Goal: Task Accomplishment & Management: Manage account settings

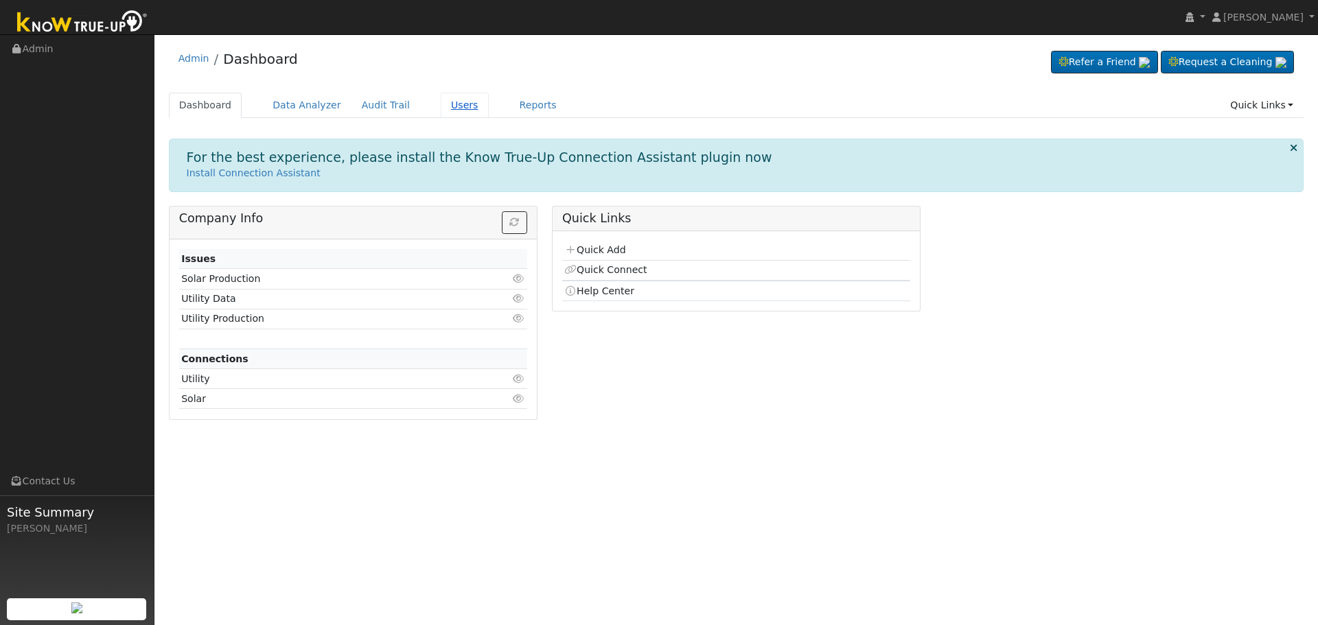
click at [452, 101] on link "Users" at bounding box center [465, 105] width 48 height 25
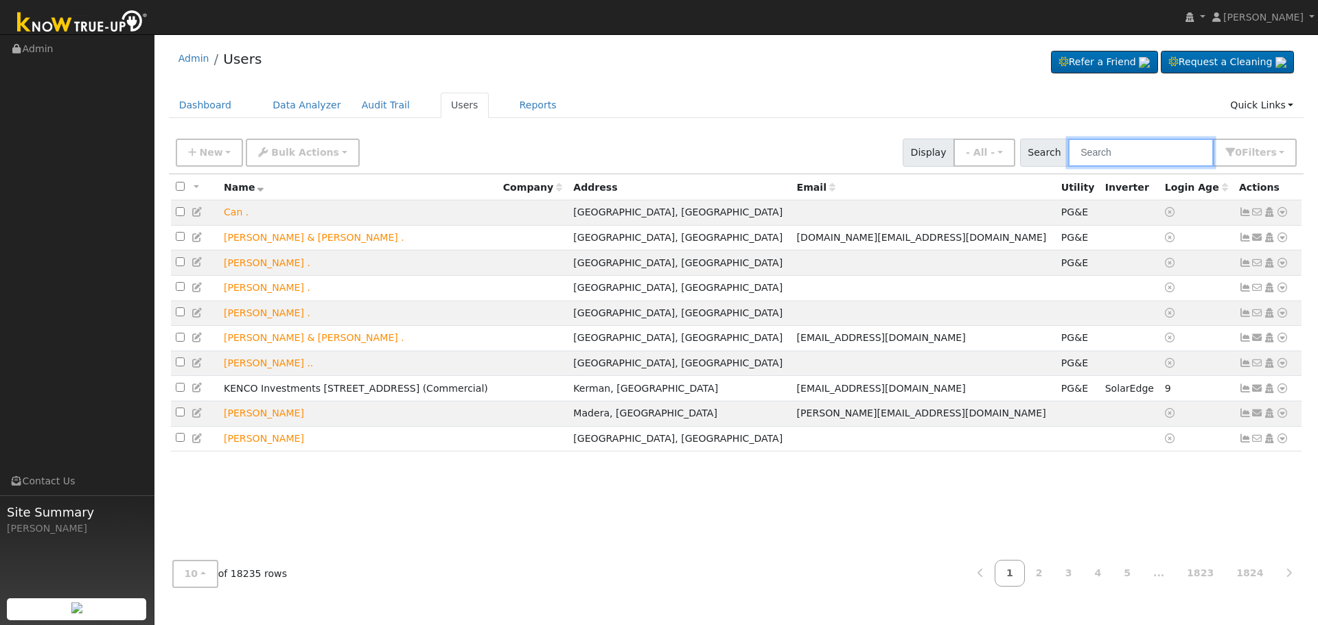
click at [1158, 147] on input "text" at bounding box center [1140, 153] width 145 height 28
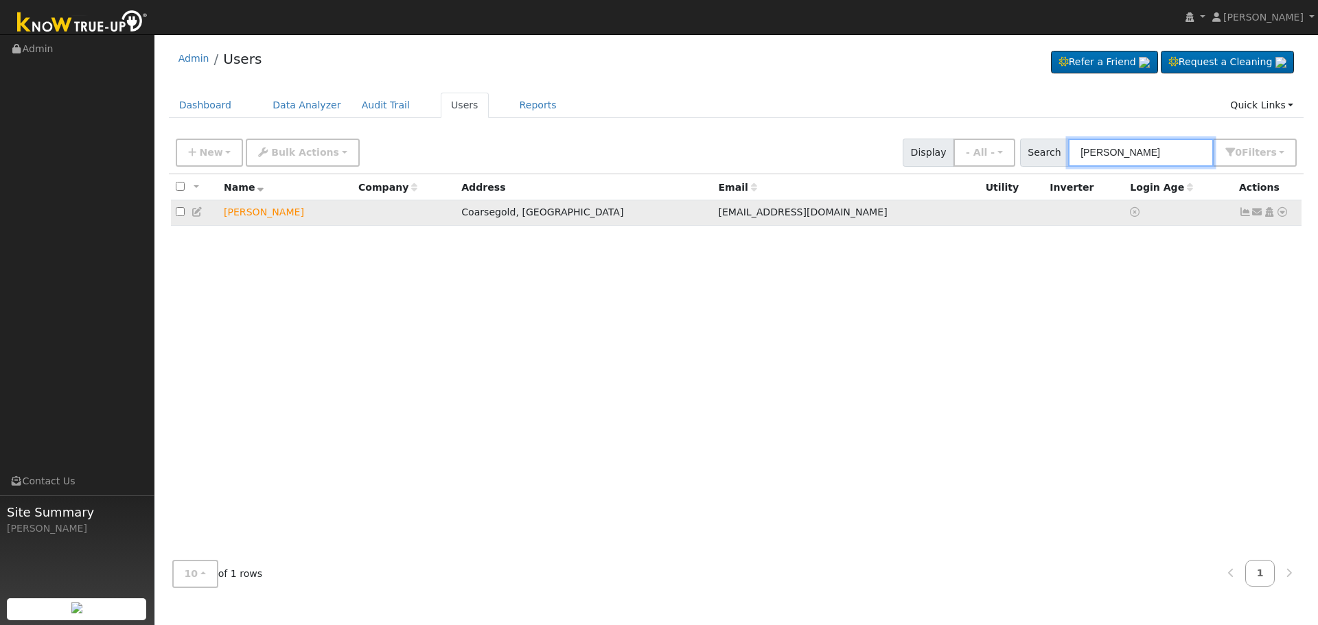
type input "[PERSON_NAME]"
click at [1269, 216] on icon at bounding box center [1269, 212] width 12 height 10
